Goal: Information Seeking & Learning: Find contact information

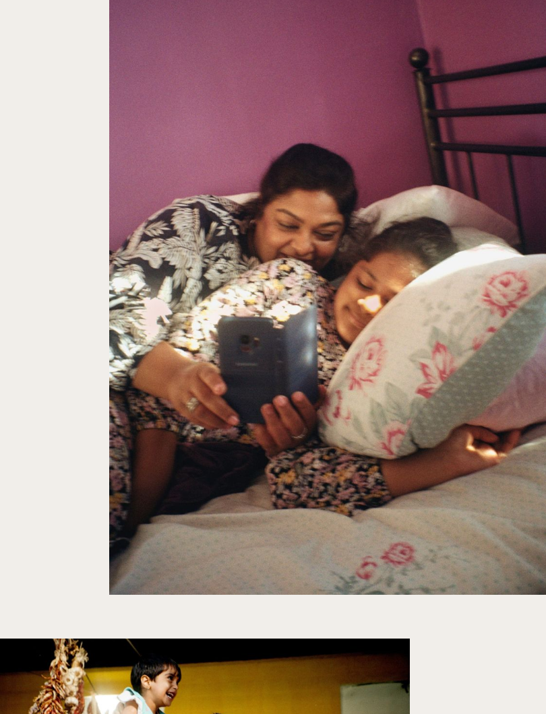
scroll to position [6240, 0]
click at [470, 431] on img "button" at bounding box center [327, 261] width 437 height 668
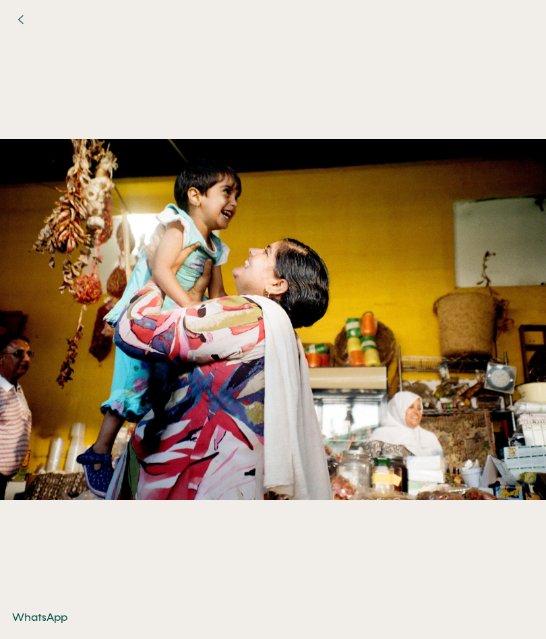
click at [484, 408] on img at bounding box center [273, 319] width 546 height 558
click at [57, 607] on div "WhatsApp Download WhatsApp Download WhatsApp Download WhatsApp Download WhatsAp…" at bounding box center [273, 319] width 546 height 639
click at [31, 18] on button "button" at bounding box center [20, 20] width 30 height 30
click at [31, 18] on button "button" at bounding box center [22, 18] width 30 height 30
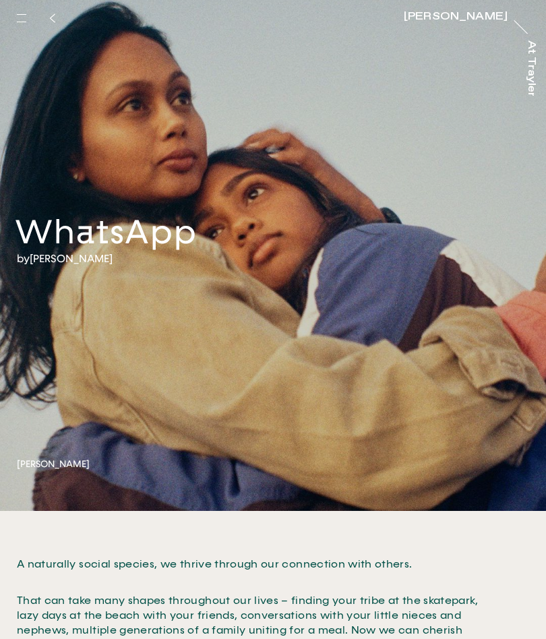
click at [80, 458] on link "[PERSON_NAME]" at bounding box center [53, 464] width 73 height 14
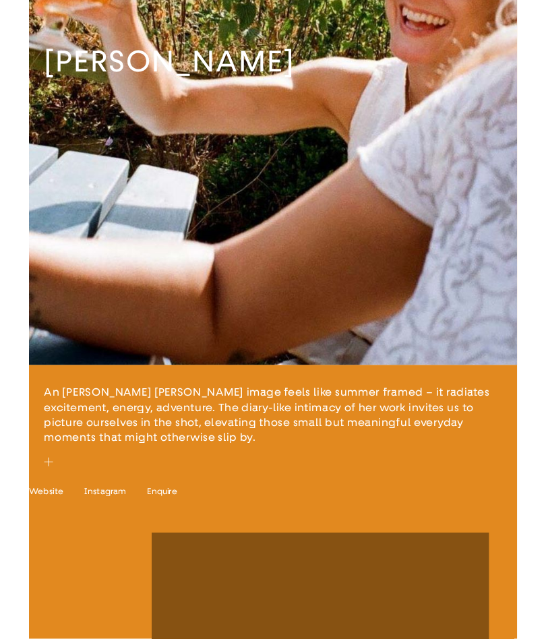
scroll to position [287, 0]
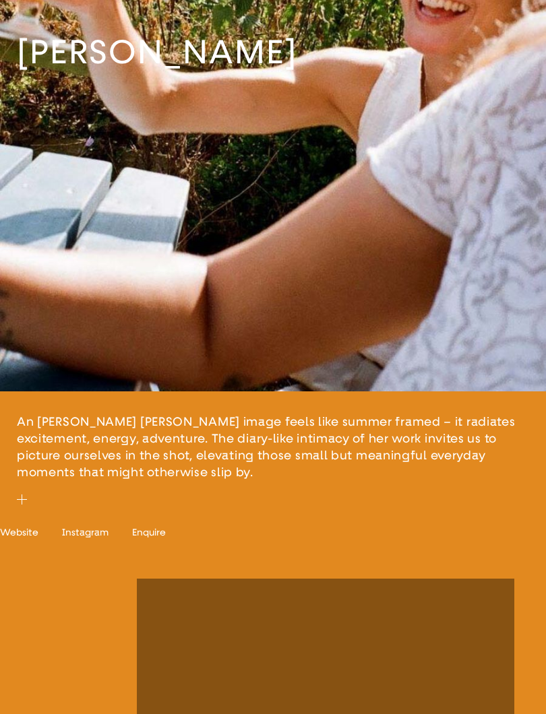
click at [29, 551] on div "[PERSON_NAME] [PERSON_NAME] Website [DOMAIN_NAME] Instagram emilyscarlettromain…" at bounding box center [273, 553] width 546 height 52
click at [40, 547] on div "[PERSON_NAME] [PERSON_NAME] Website [DOMAIN_NAME] Instagram emilyscarlettromain…" at bounding box center [273, 553] width 546 height 52
click at [30, 538] on span "Website" at bounding box center [19, 532] width 38 height 11
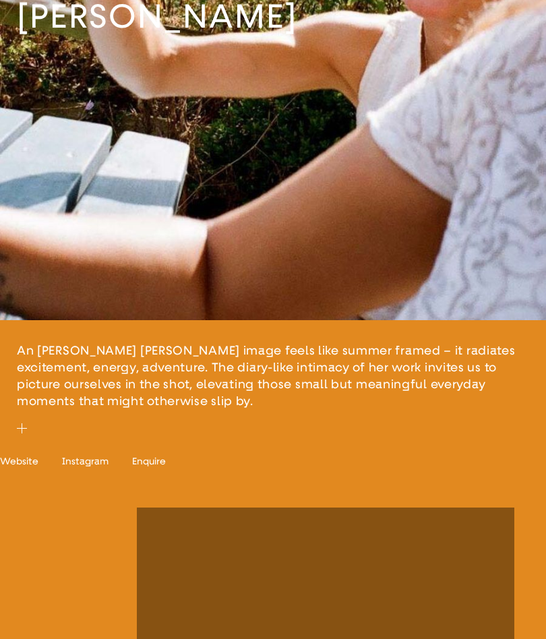
scroll to position [325, 0]
